Goal: Transaction & Acquisition: Purchase product/service

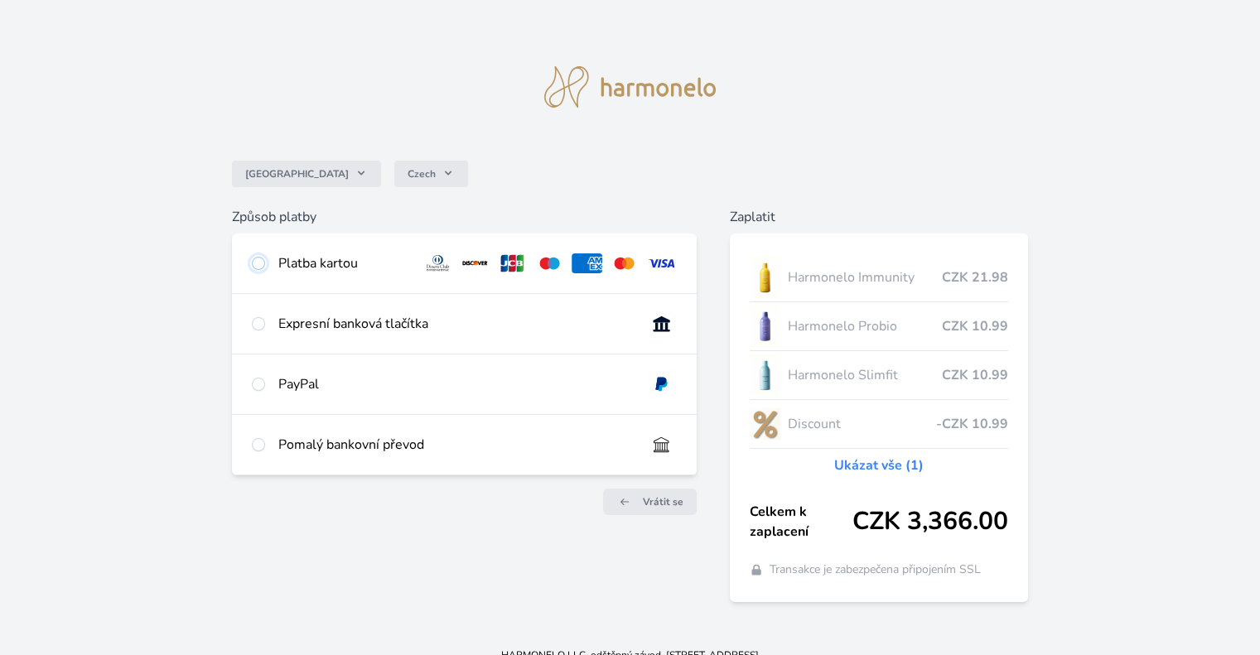
click at [259, 262] on input "radio" at bounding box center [258, 263] width 13 height 13
radio input "true"
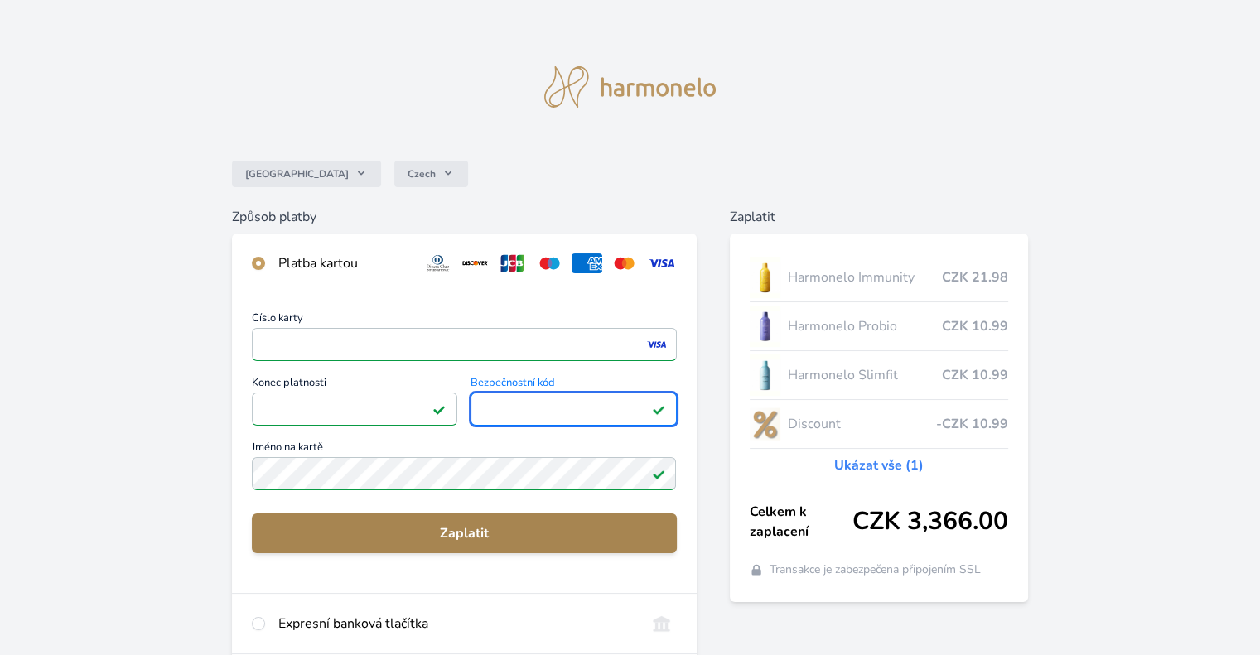
click at [475, 541] on span "Zaplatit" at bounding box center [464, 534] width 398 height 20
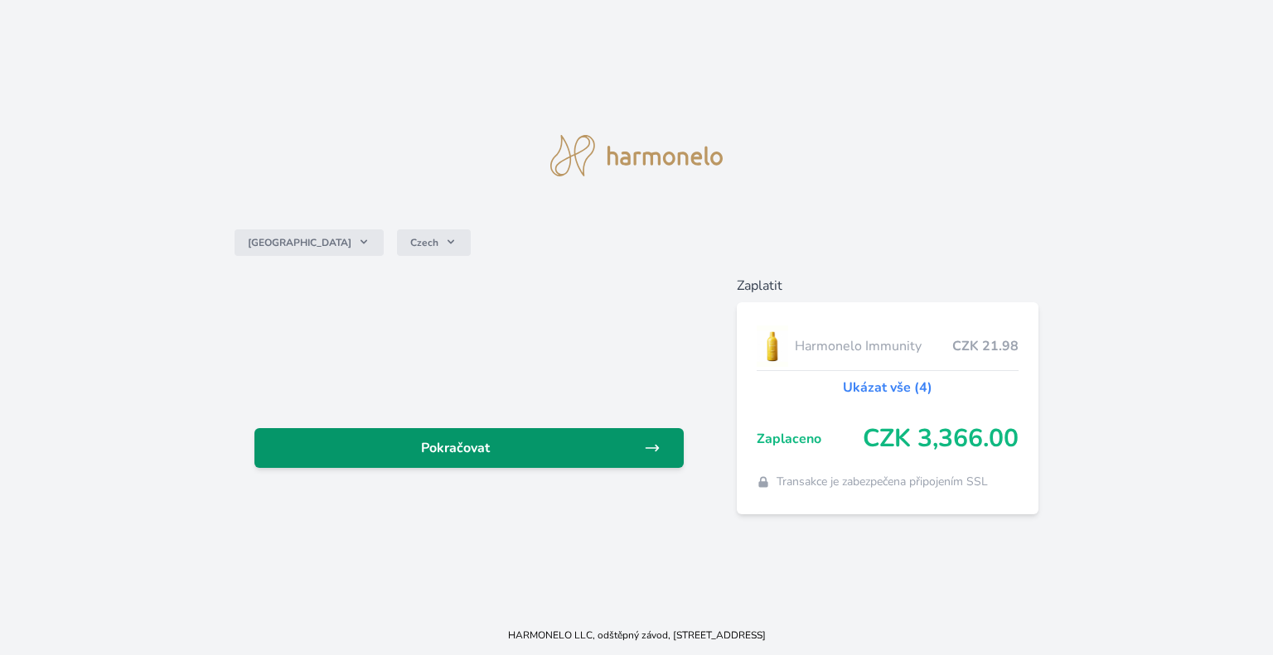
click at [509, 453] on span "Pokračovat" at bounding box center [456, 448] width 376 height 20
